Goal: Task Accomplishment & Management: Complete application form

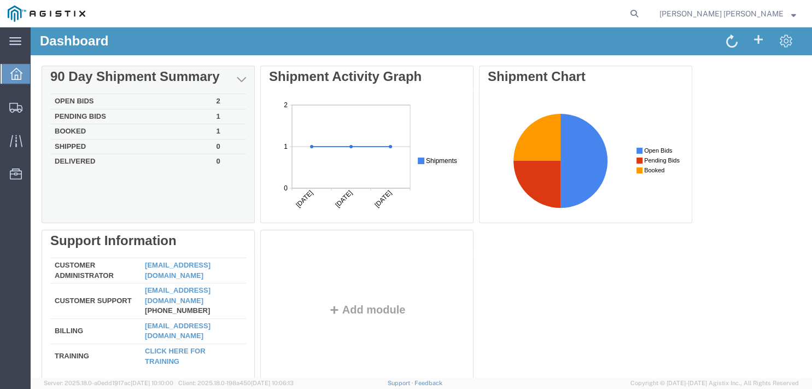
click at [78, 118] on div "Delete 90 Day Shipment Summary Open Bids 2 Pending Bids 1 Booked 1 Shipped 0 De…" at bounding box center [421, 230] width 759 height 328
click at [78, 133] on td "Booked" at bounding box center [131, 131] width 162 height 15
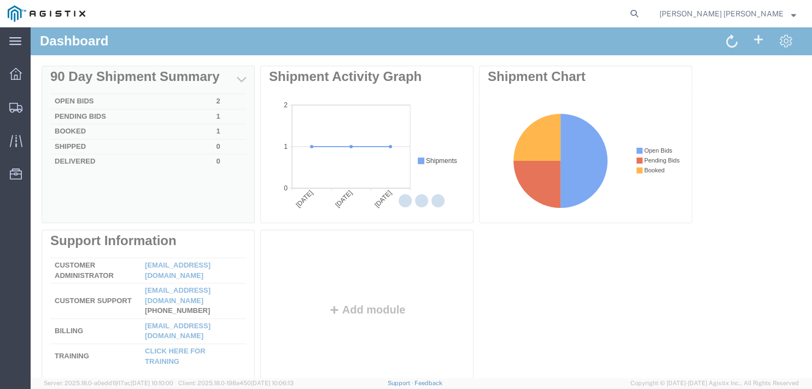
click at [78, 133] on div at bounding box center [421, 202] width 781 height 350
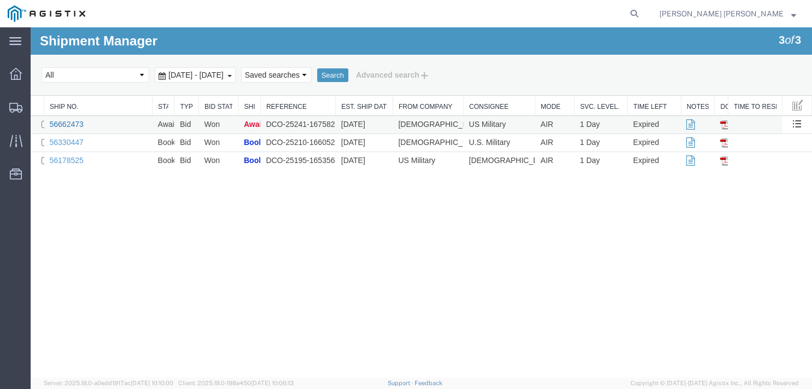
click at [75, 121] on link "56662473" at bounding box center [67, 124] width 34 height 9
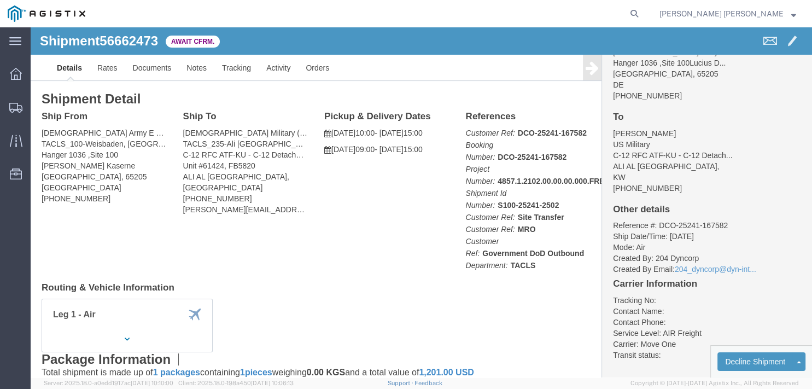
scroll to position [57, 0]
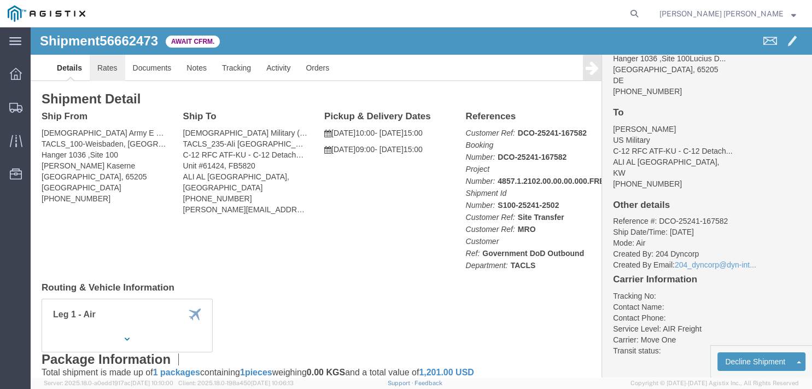
click link "Rates"
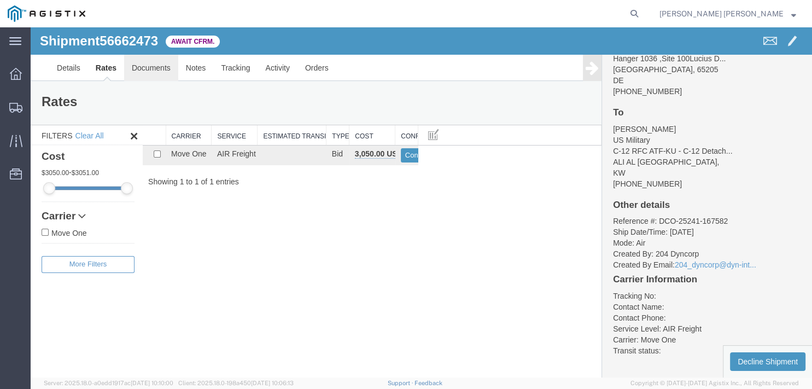
click at [139, 71] on link "Documents" at bounding box center [151, 68] width 54 height 26
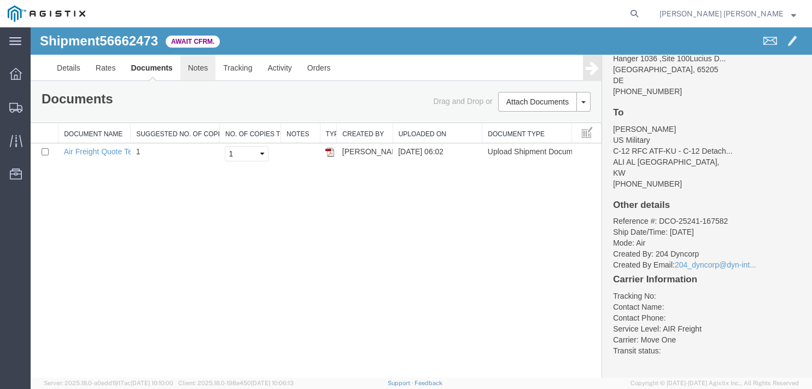
click at [189, 66] on link "Notes" at bounding box center [198, 68] width 36 height 26
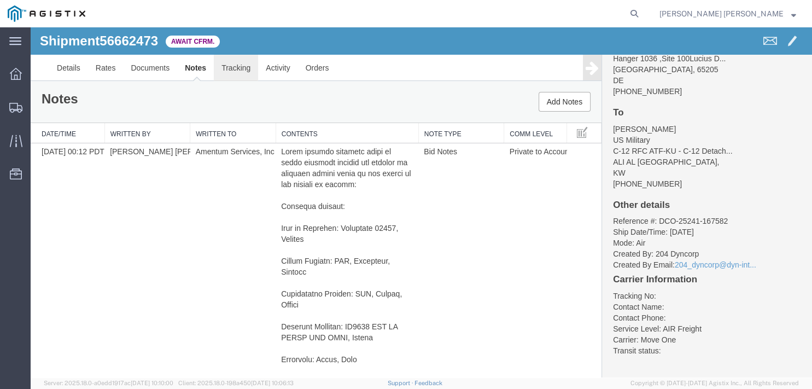
click at [242, 73] on link "Tracking" at bounding box center [236, 68] width 44 height 26
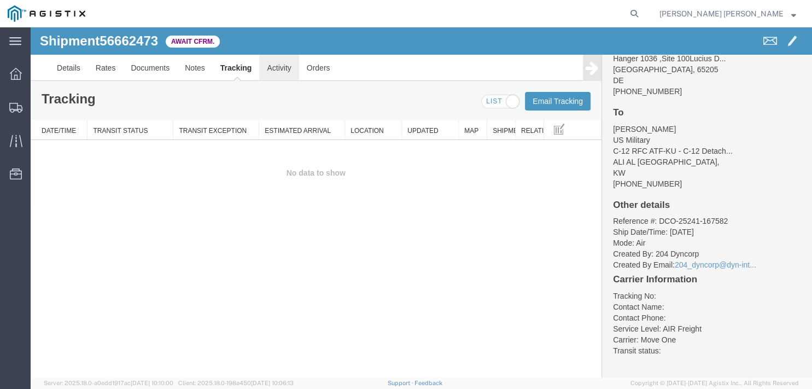
click at [275, 71] on link "Activity" at bounding box center [278, 68] width 39 height 26
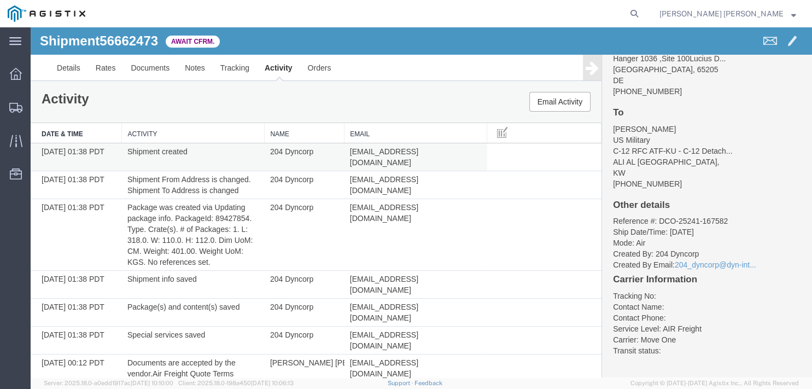
drag, startPoint x: 445, startPoint y: 155, endPoint x: 336, endPoint y: 152, distance: 109.9
click at [336, 152] on tr "08/29/2025 01:38 PDT Shipment created 204 Dyncorp 204_dyncorp@dyn-intl.com" at bounding box center [316, 157] width 571 height 28
copy tr "204 Dyncorp 204_dyncorp@dyn-intl.com"
click at [67, 78] on link "Details" at bounding box center [68, 68] width 39 height 26
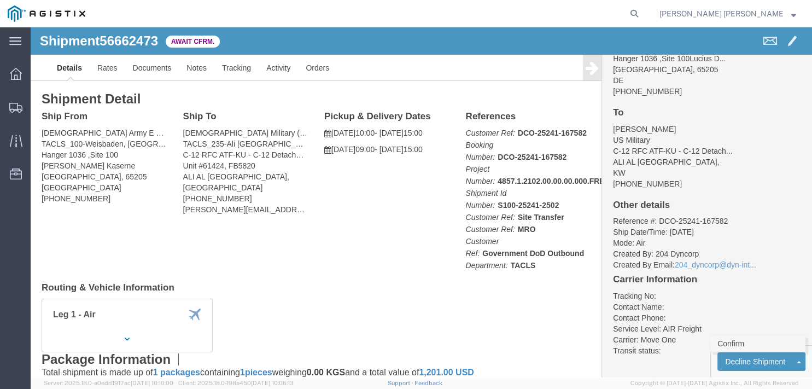
click link "Confirm"
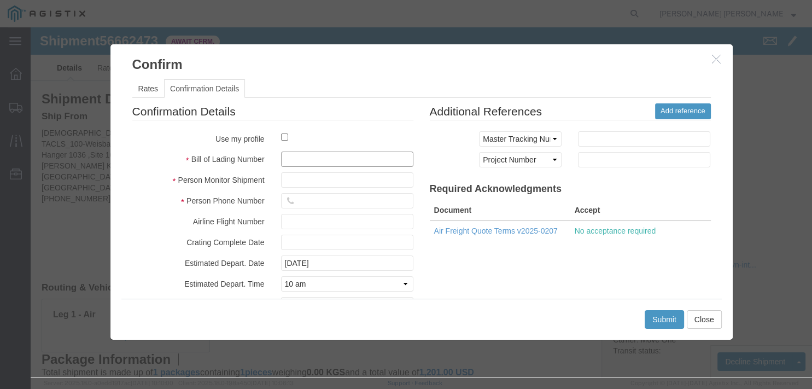
click input "text"
type input "tbc"
click input "text"
paste input "Anvar Rakhimov"
type input "Anvar Rakhimov"
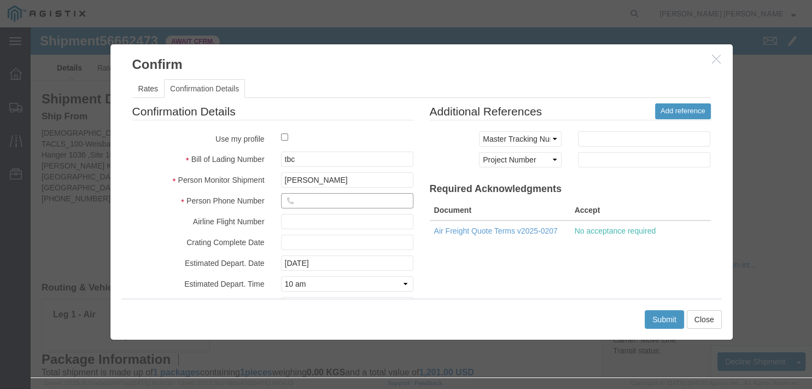
click input "text"
paste input "+992 44 6403131"
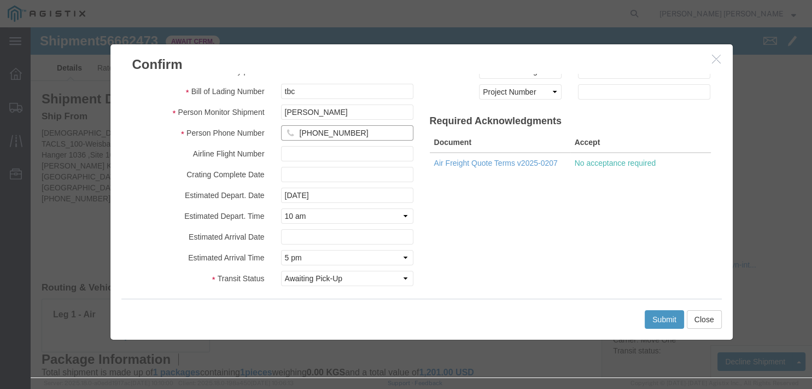
scroll to position [74, 0]
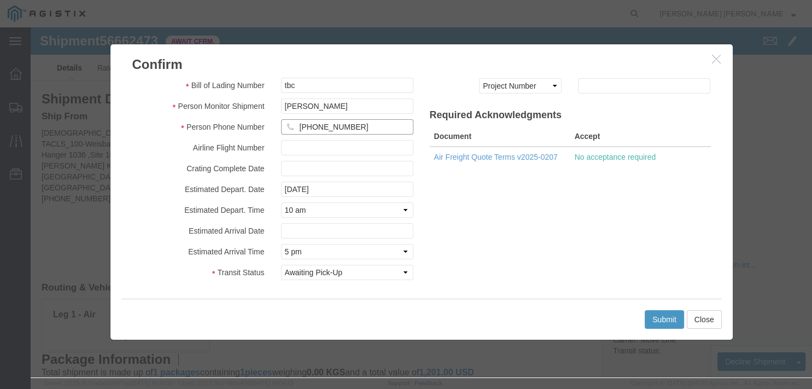
type input "+992 44 6403131"
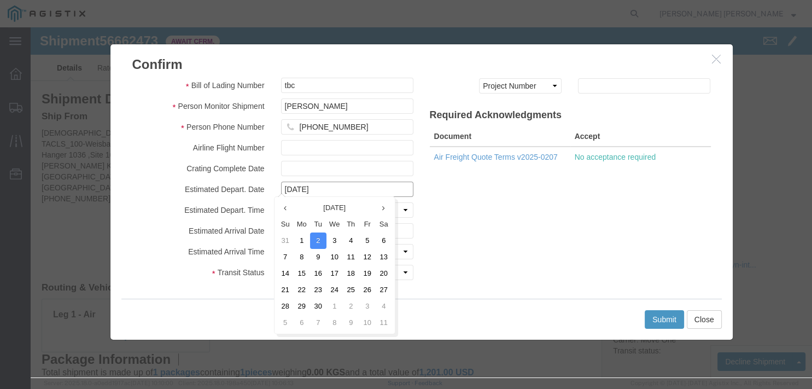
click input "09/02/2025"
click div "Confirmation Details Use my profile Bill of Lading Number tbc Person Monitor Sh…"
click input "09/02/2025"
click td "11"
type input "09/11/2025"
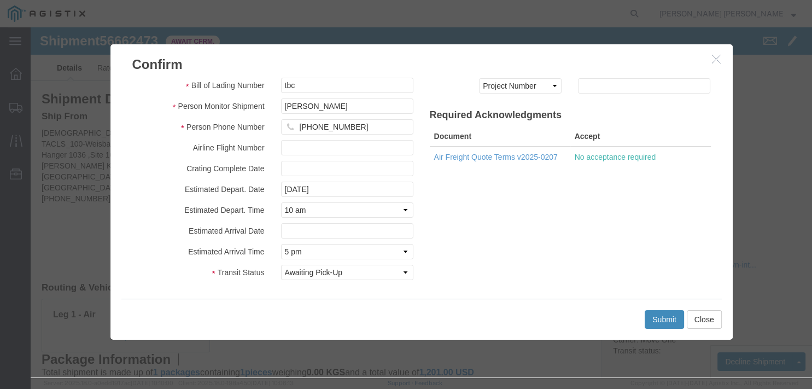
click button "Submit"
click fieldset "Confirmation Details Use my profile Bill of Lading Number tbc Person Monitor Sh…"
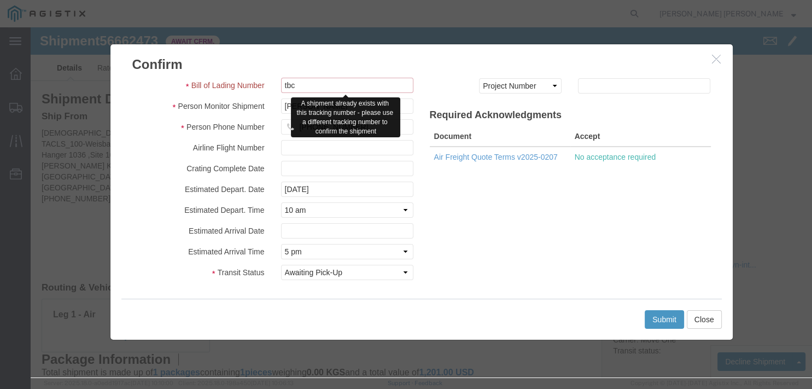
drag, startPoint x: 294, startPoint y: 54, endPoint x: 163, endPoint y: 50, distance: 130.7
click input "tbc"
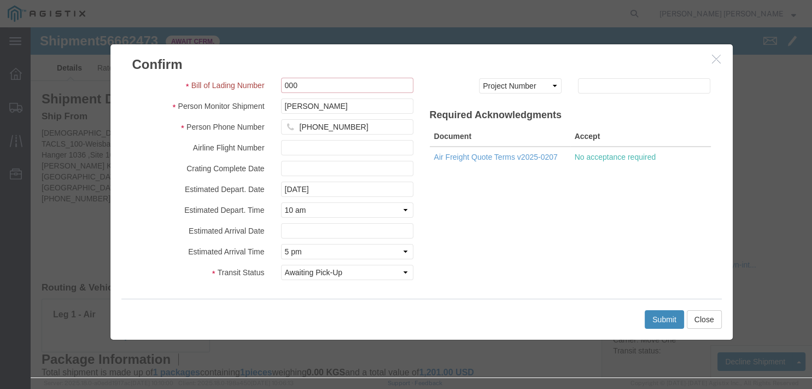
type input "000"
click button "Submit"
